Goal: Task Accomplishment & Management: Manage account settings

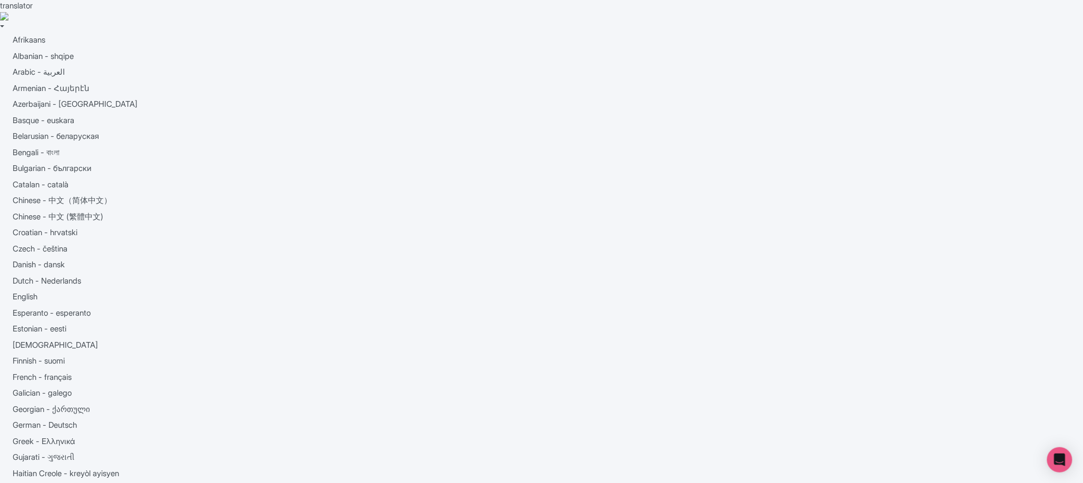
type trix-editor "<div>See Sight Tours specializes in offering intimate small-group tours across …"
type trix-editor "<div>Skyline Sightseeing is a renowned sightseeing tour agency located at Fishe…"
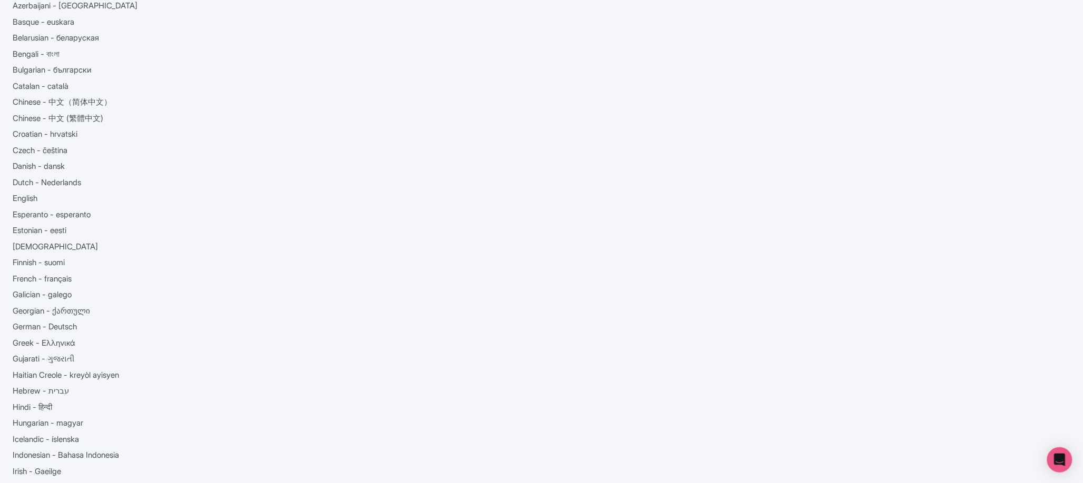
scroll to position [169, 0]
